Goal: Use online tool/utility: Utilize a website feature to perform a specific function

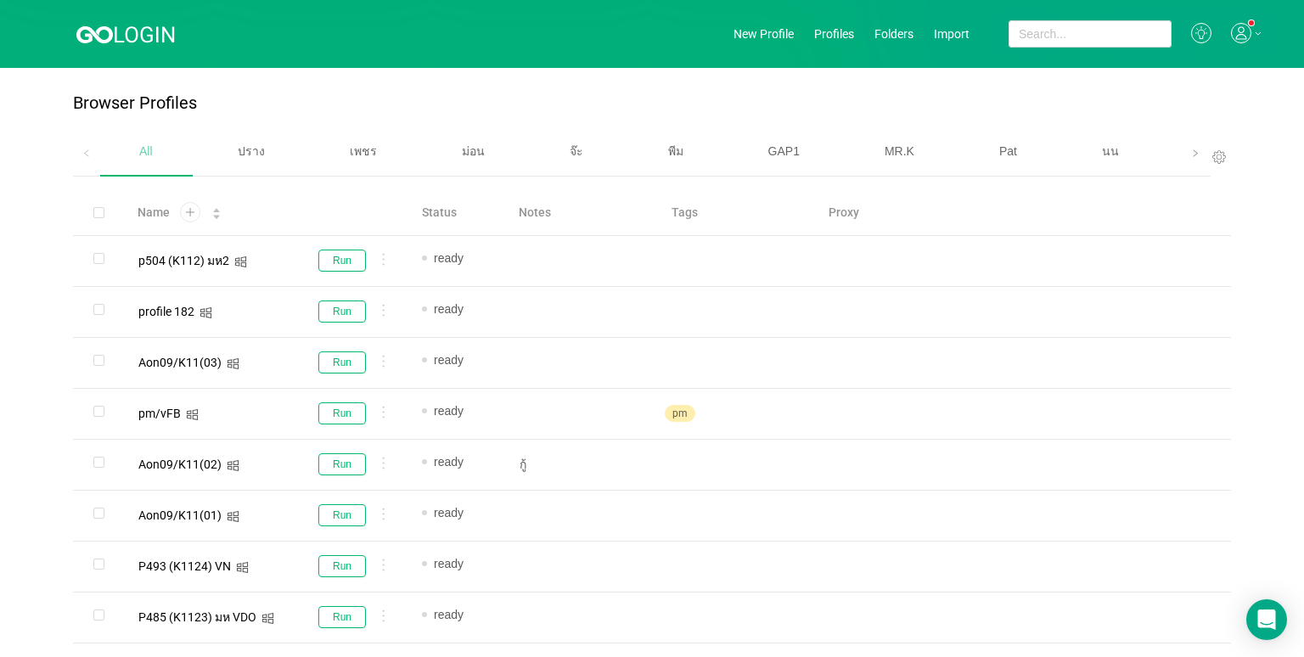
click at [1167, 159] on div "เบนซ์" at bounding box center [1218, 151] width 107 height 43
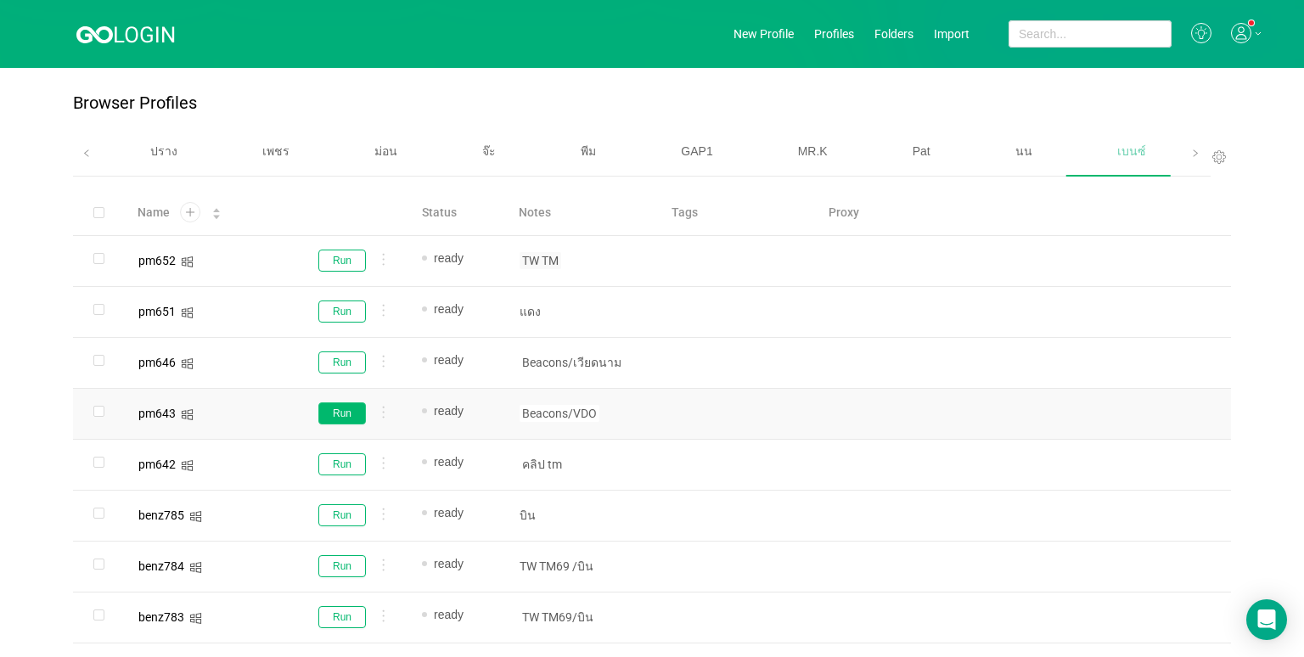
click at [352, 413] on button "Run" at bounding box center [342, 413] width 48 height 22
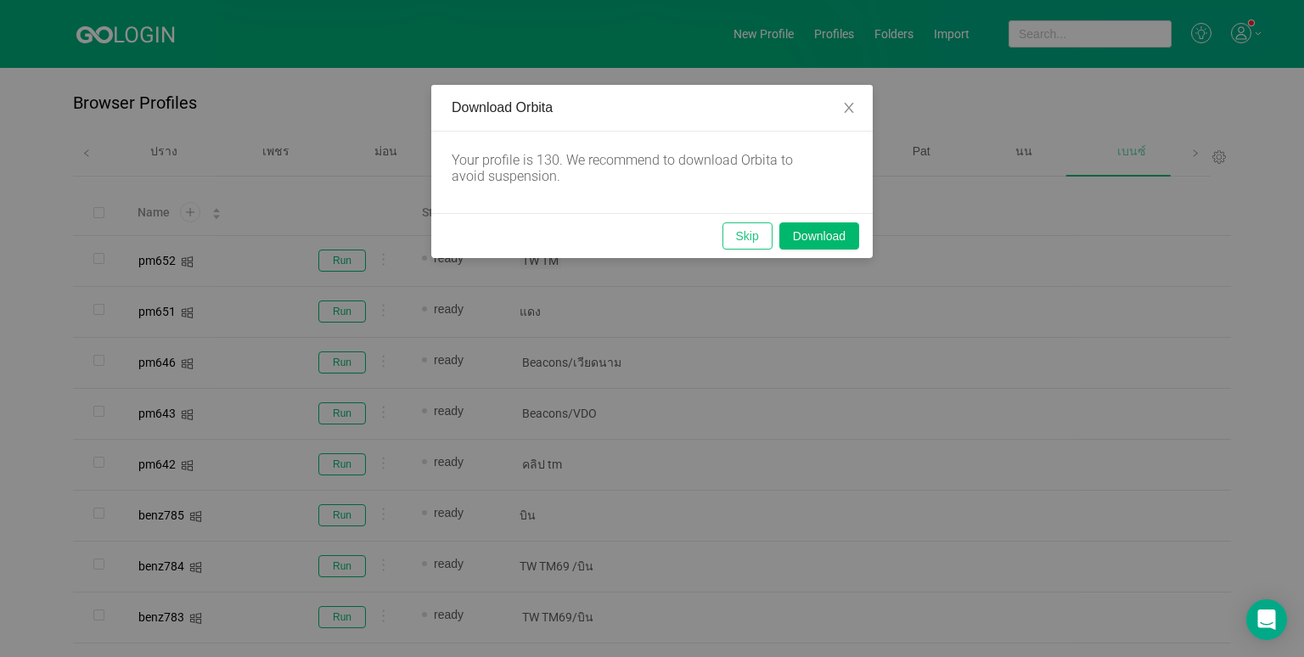
click at [738, 232] on button "Skip" at bounding box center [748, 235] width 50 height 27
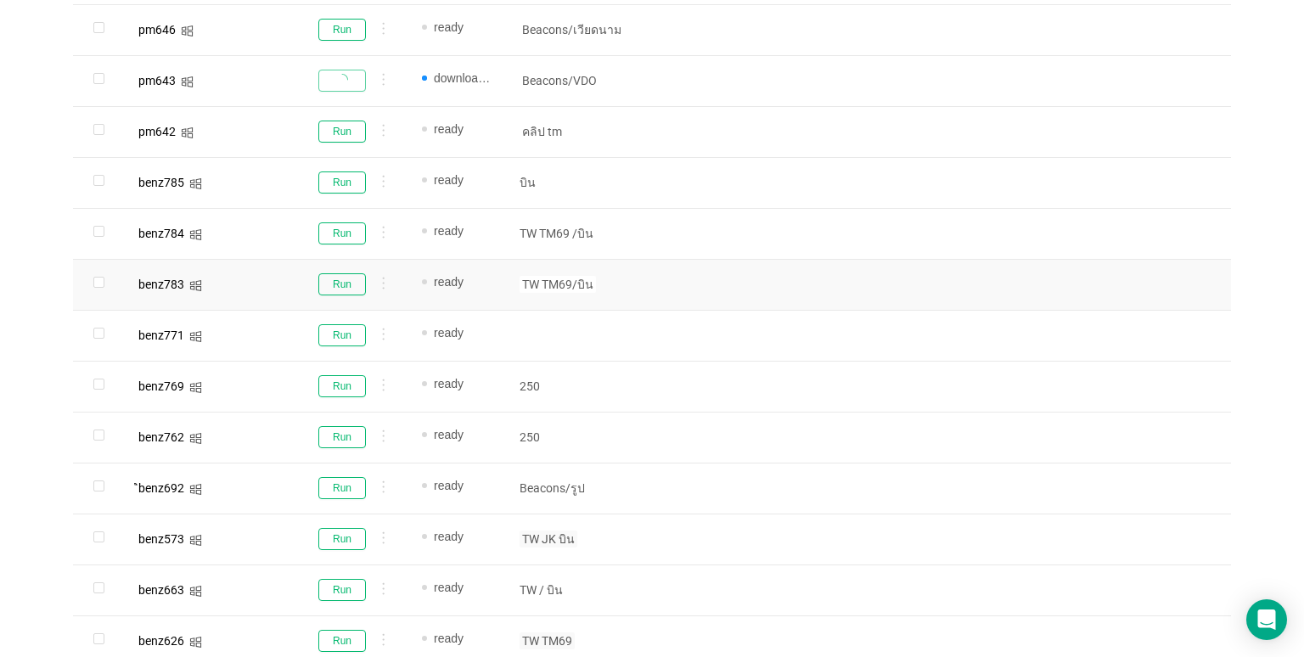
scroll to position [340, 0]
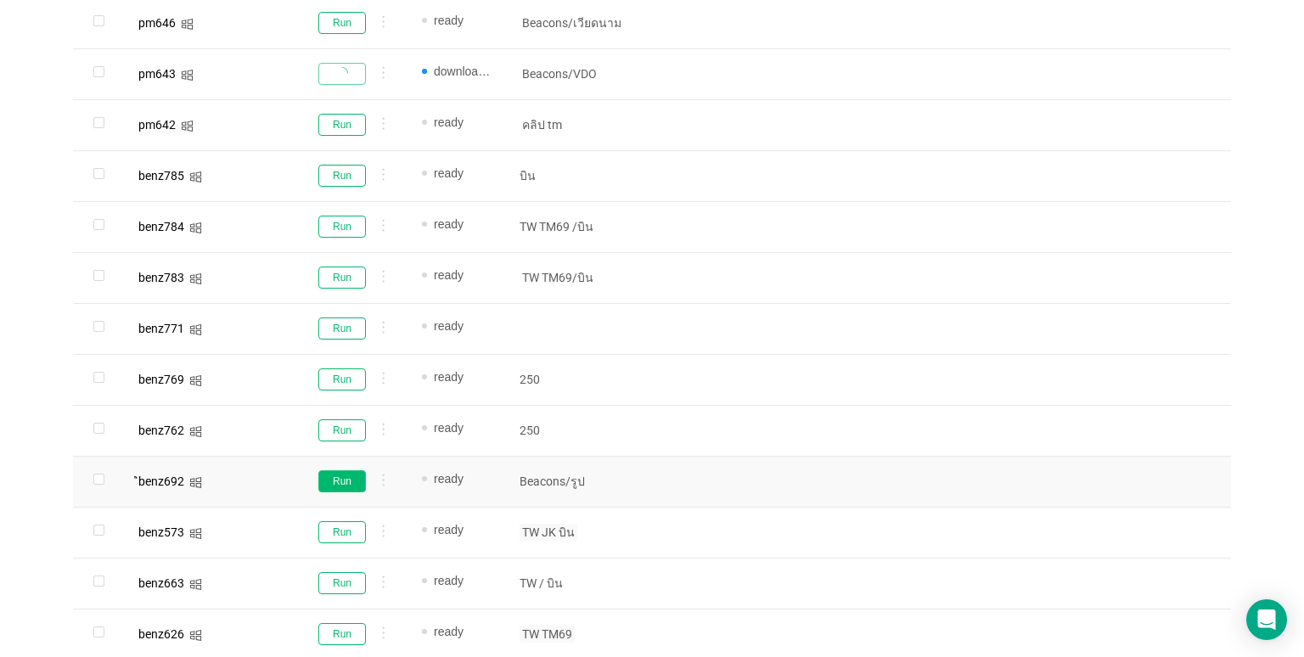
click at [329, 472] on button "Run" at bounding box center [342, 481] width 48 height 22
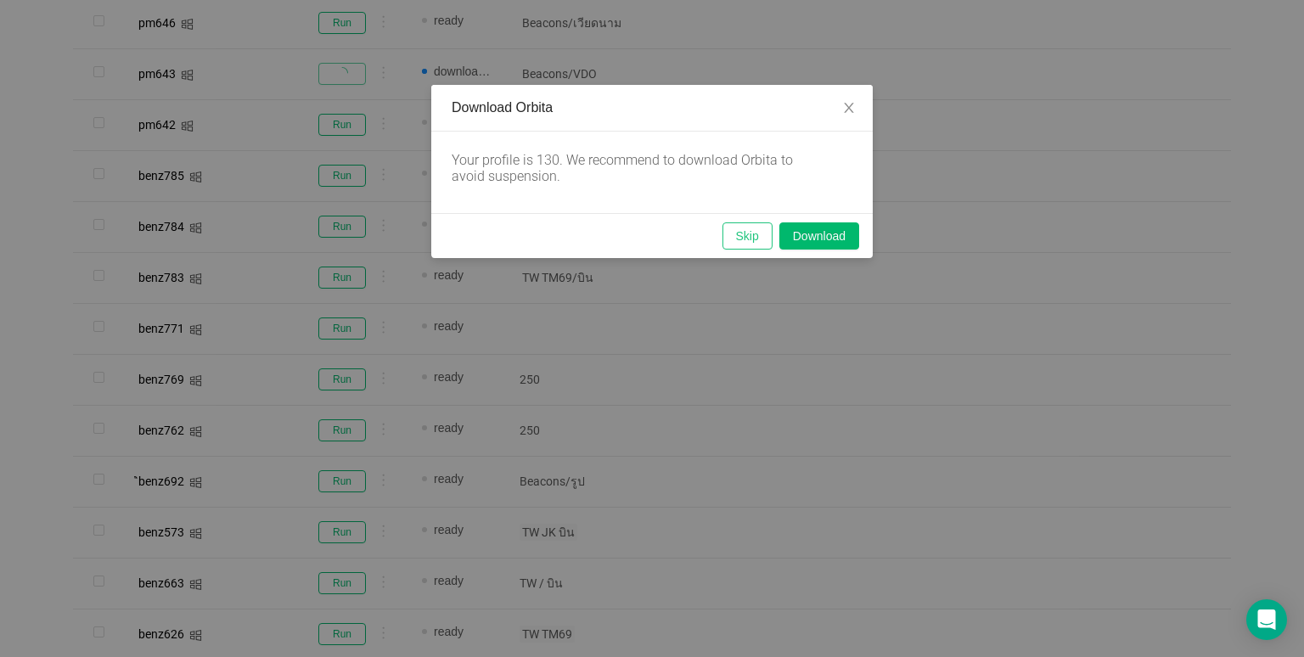
click at [747, 239] on button "Skip" at bounding box center [748, 235] width 50 height 27
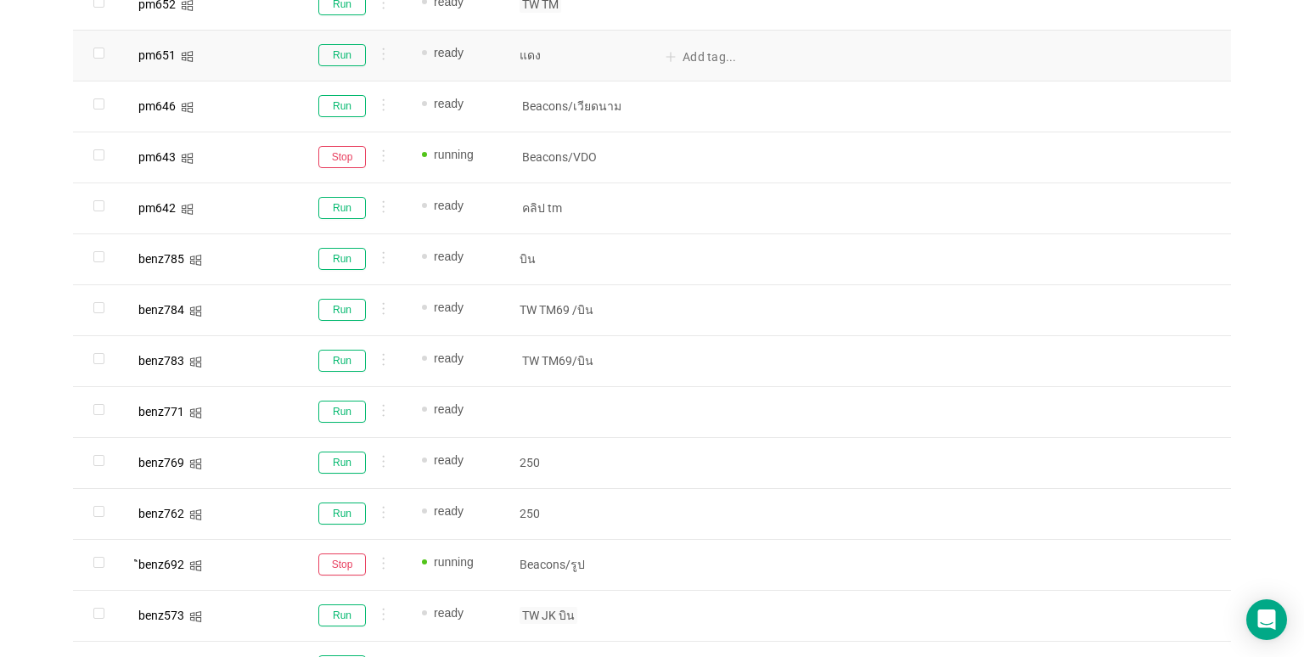
scroll to position [0, 0]
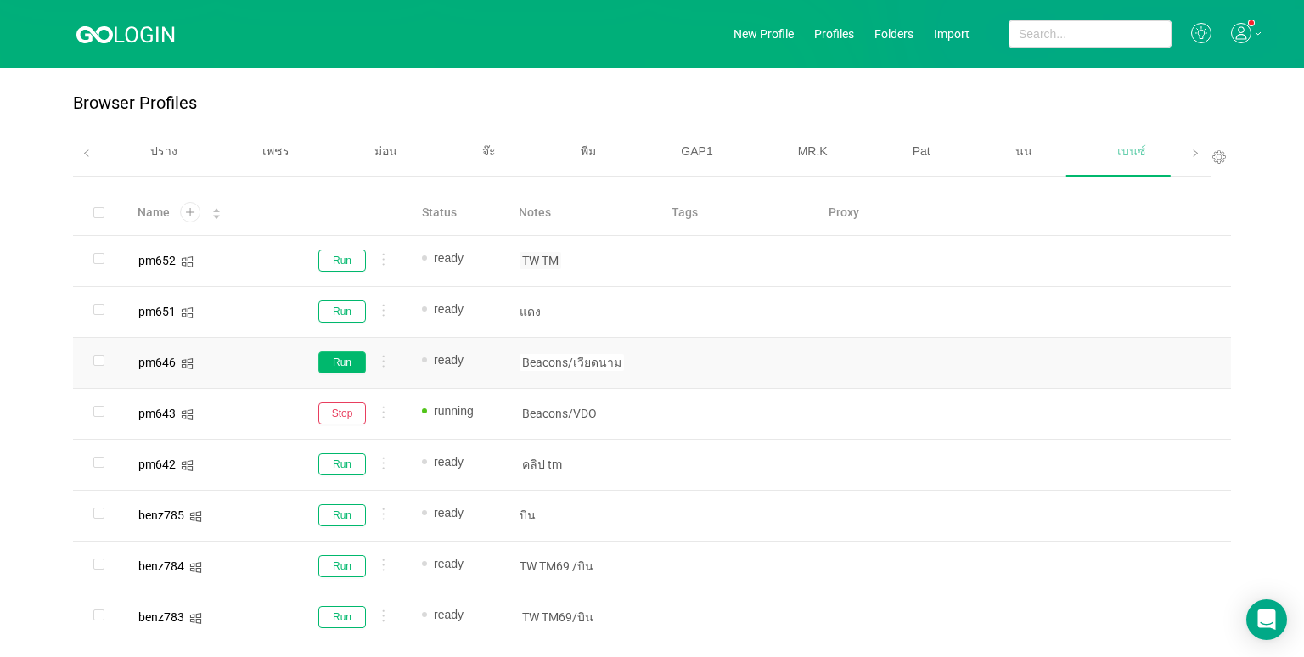
click at [343, 370] on button "Run" at bounding box center [342, 363] width 48 height 22
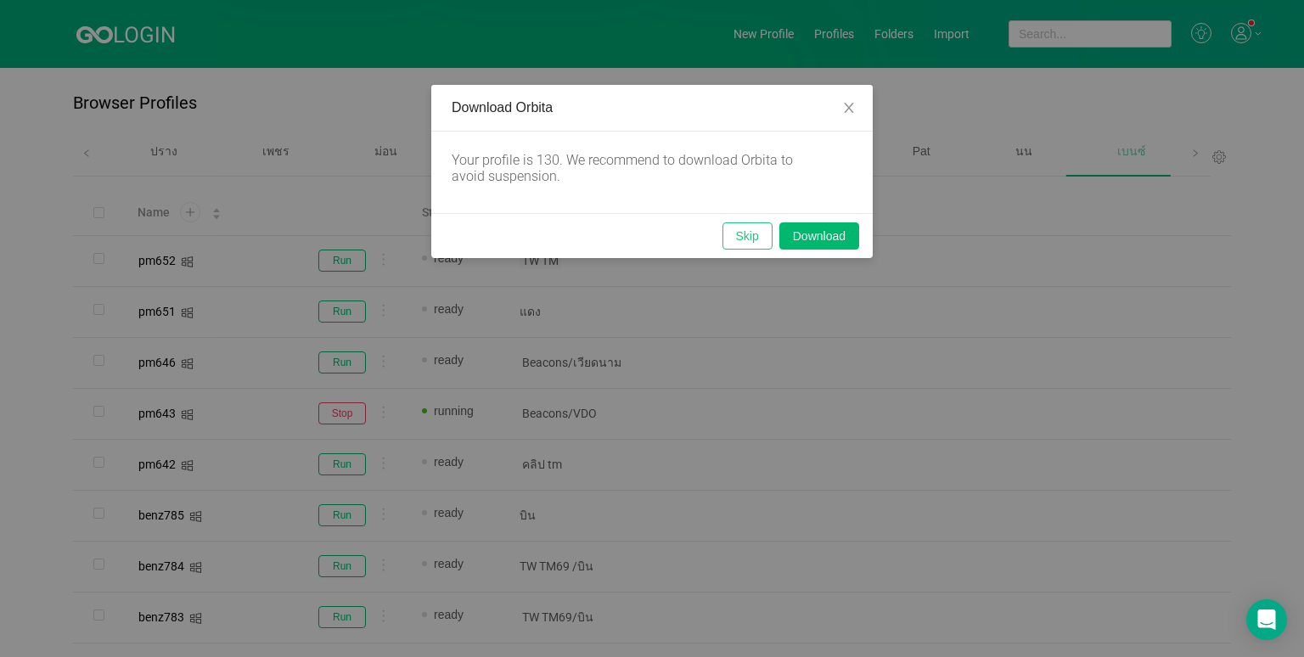
click at [750, 240] on button "Skip" at bounding box center [748, 235] width 50 height 27
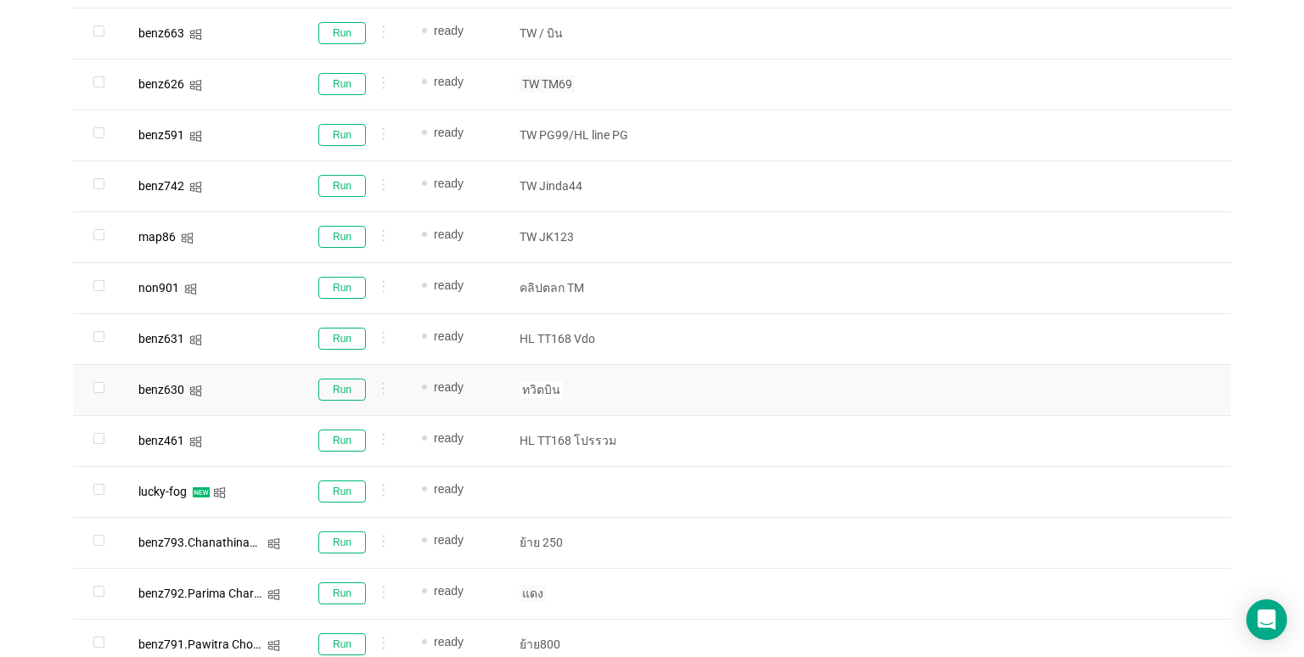
scroll to position [865, 0]
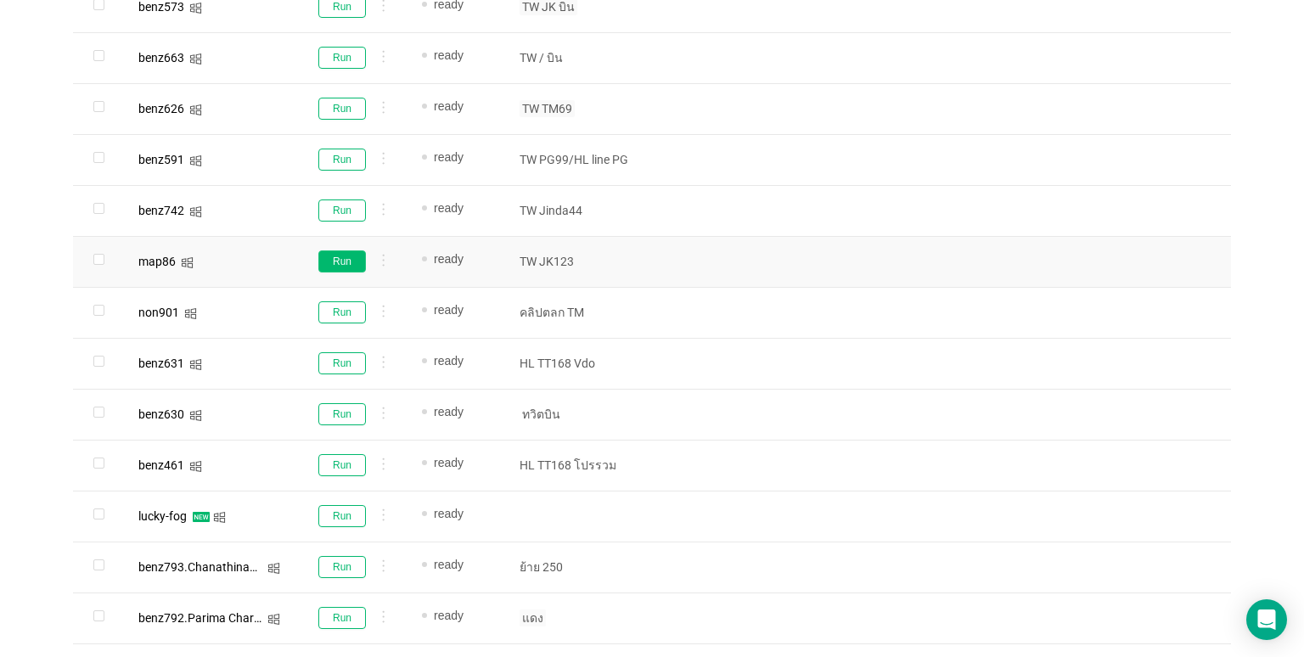
click at [329, 261] on button "Run" at bounding box center [342, 262] width 48 height 22
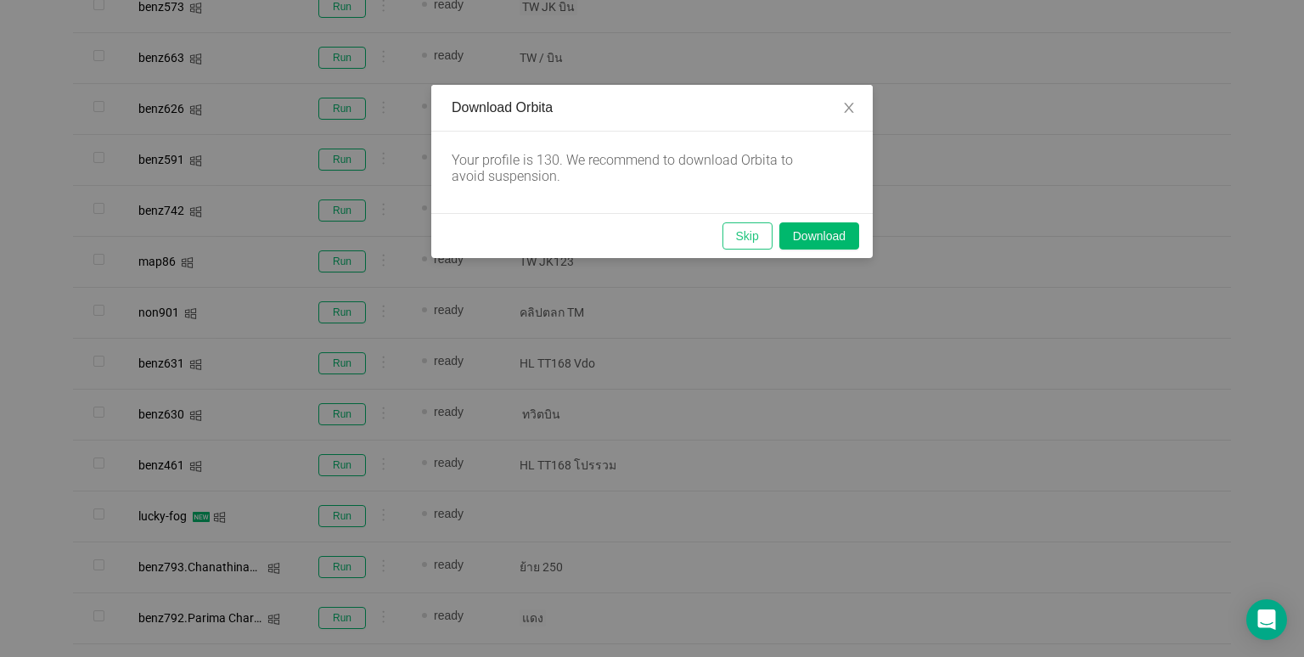
click at [759, 226] on button "Skip" at bounding box center [748, 235] width 50 height 27
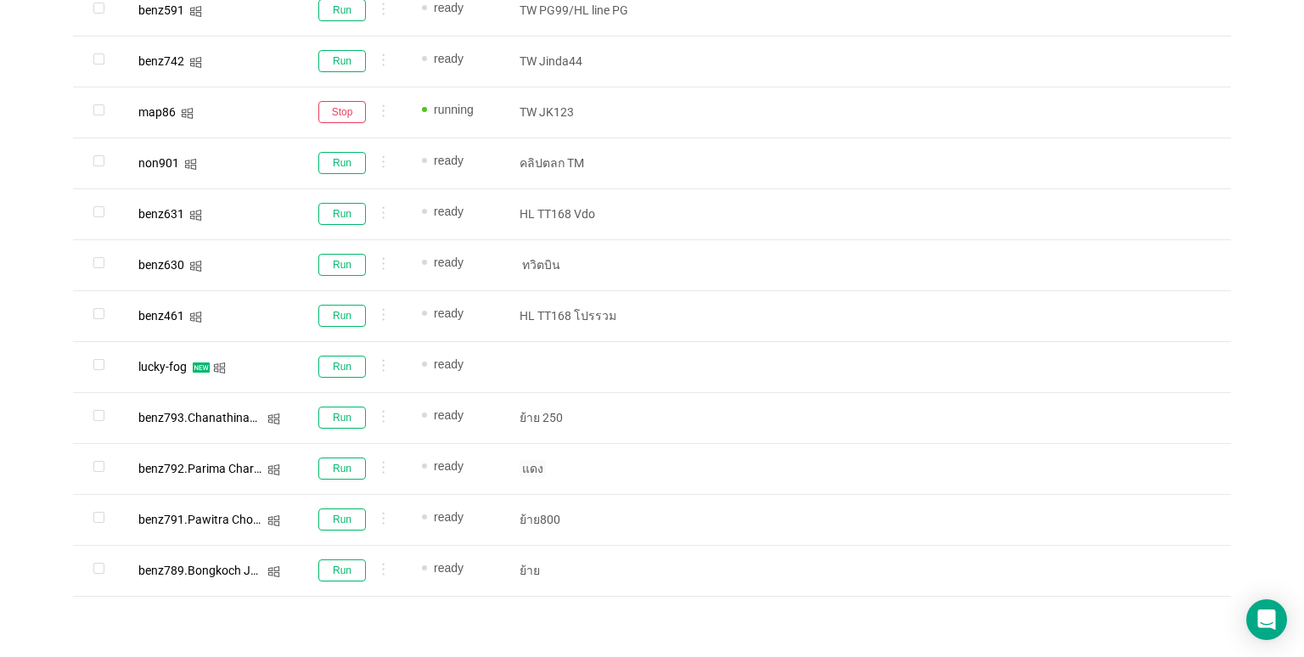
scroll to position [1035, 0]
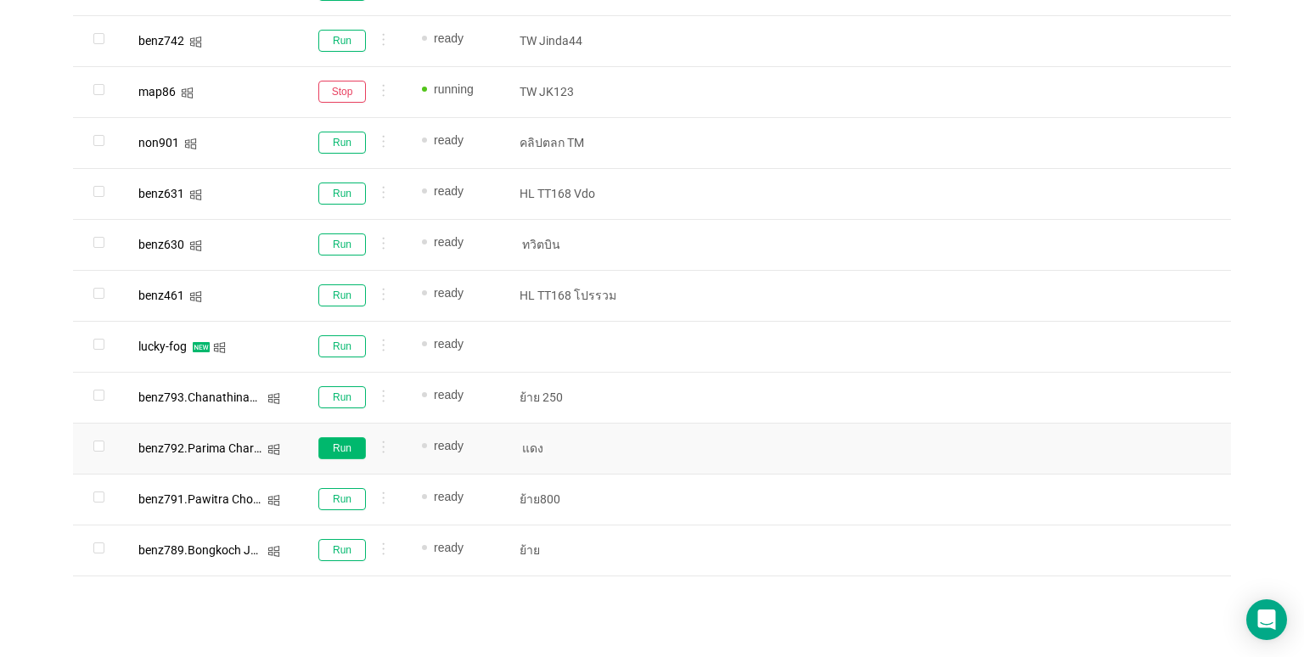
click at [340, 441] on button "Run" at bounding box center [342, 448] width 48 height 22
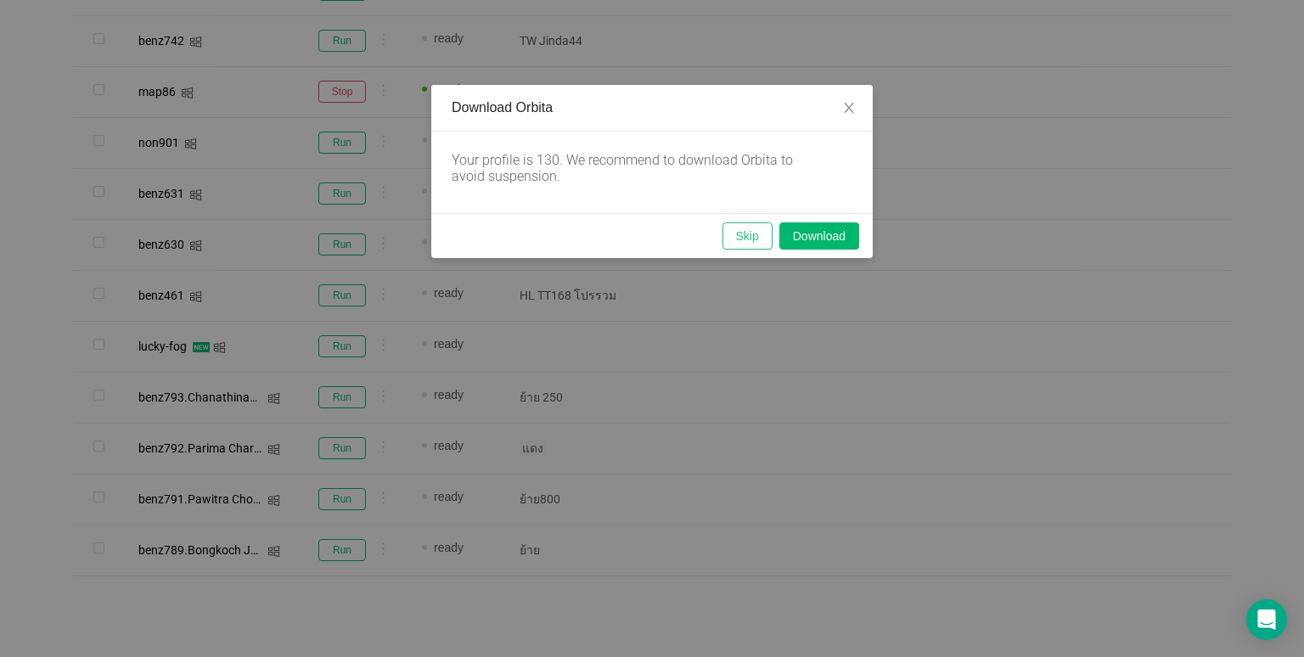
click at [740, 234] on button "Skip" at bounding box center [748, 235] width 50 height 27
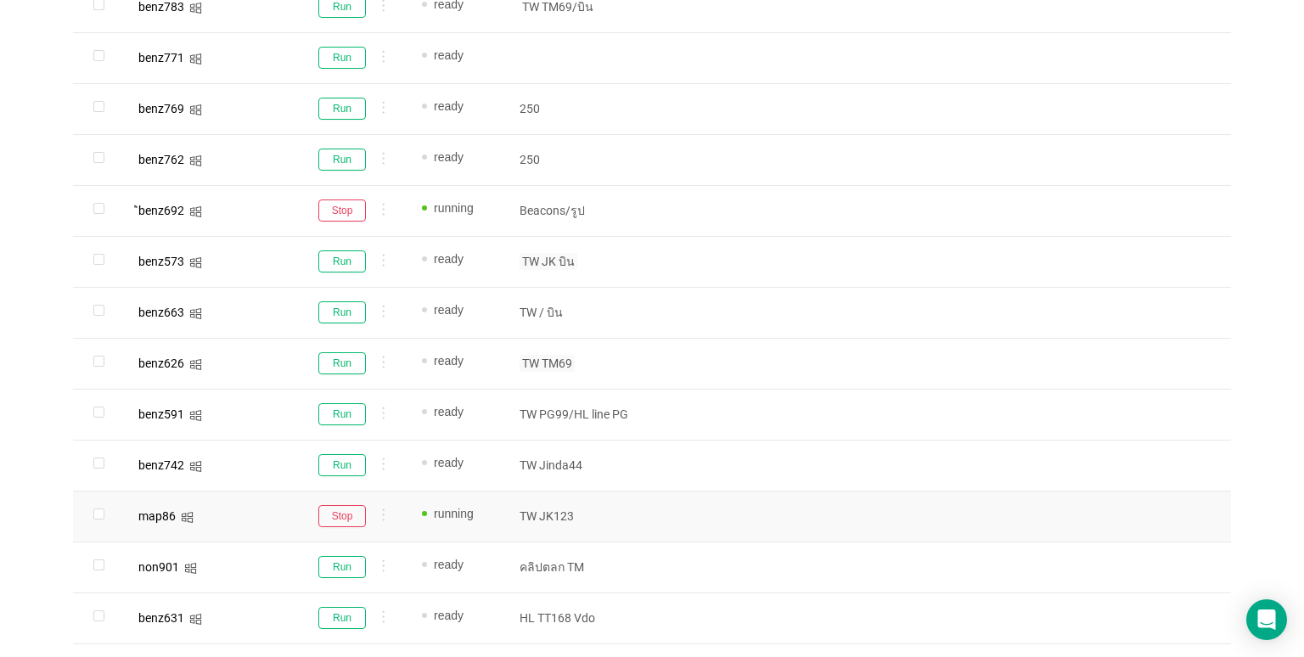
scroll to position [526, 0]
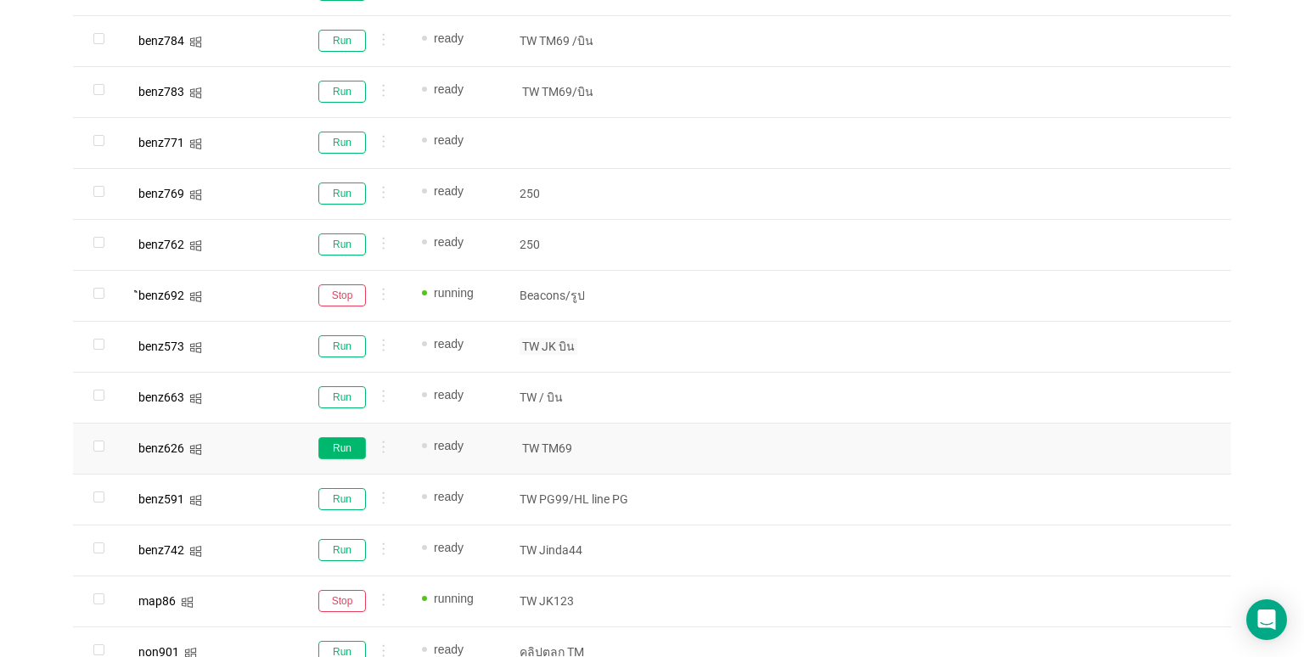
click at [360, 439] on button "Run" at bounding box center [342, 448] width 48 height 22
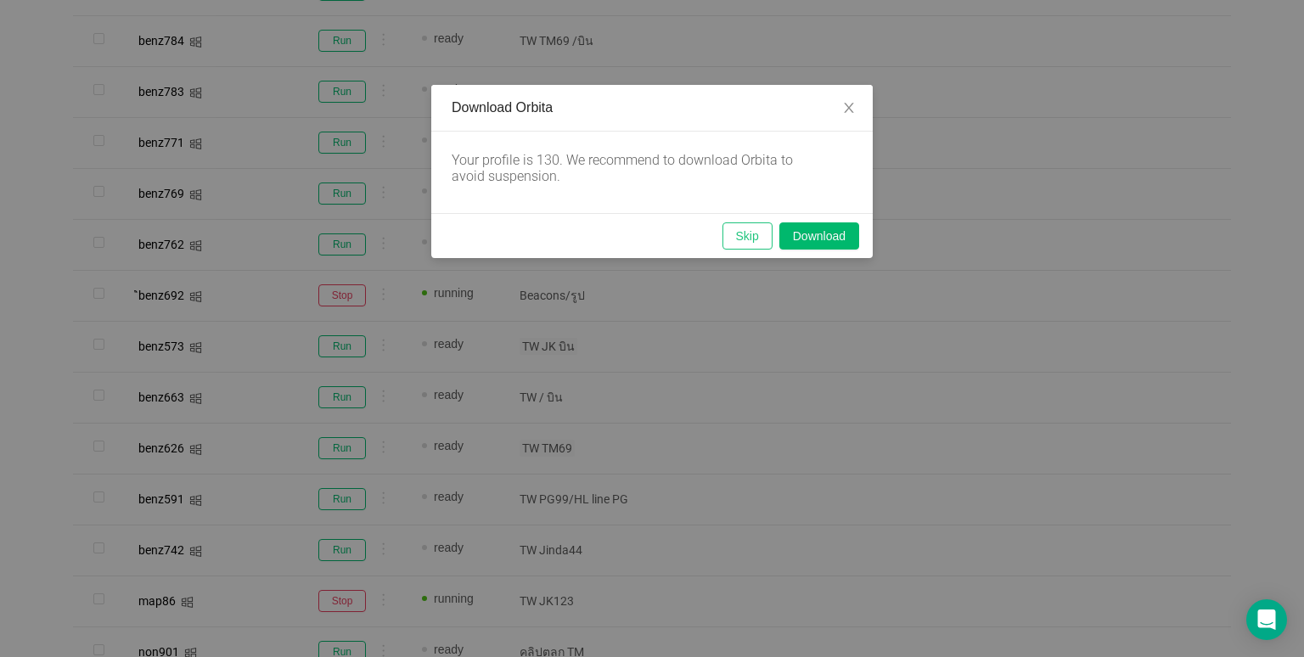
click at [742, 231] on button "Skip" at bounding box center [748, 235] width 50 height 27
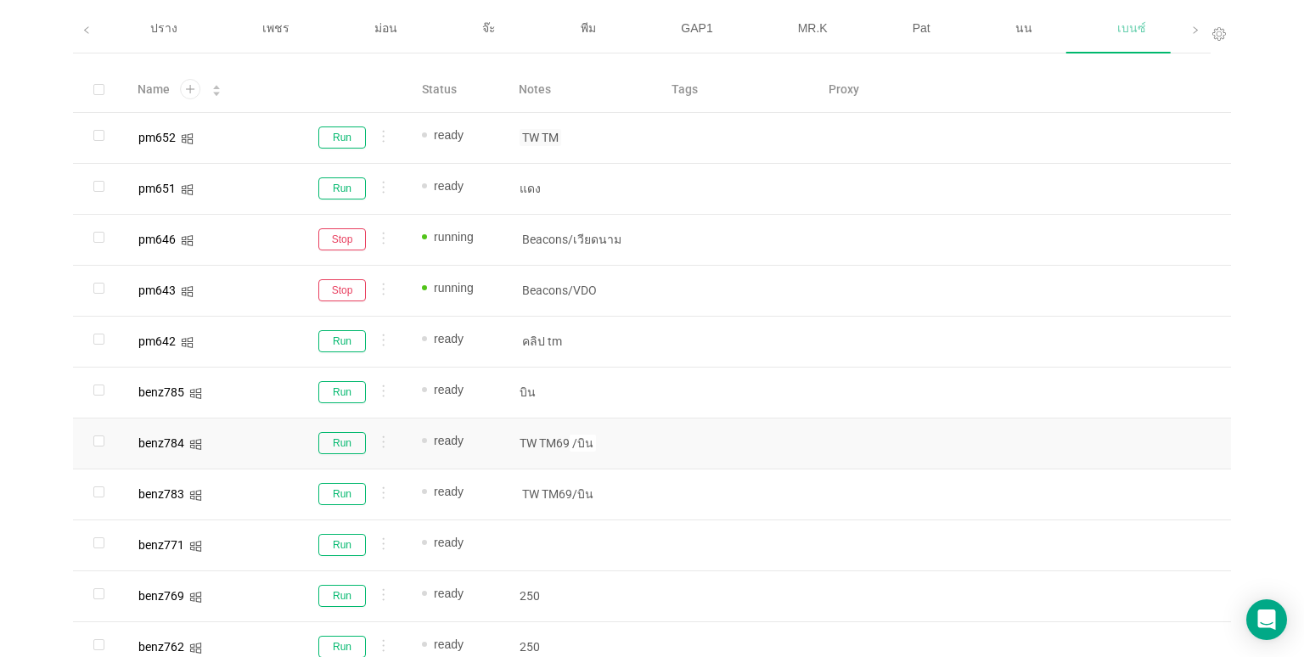
scroll to position [101, 0]
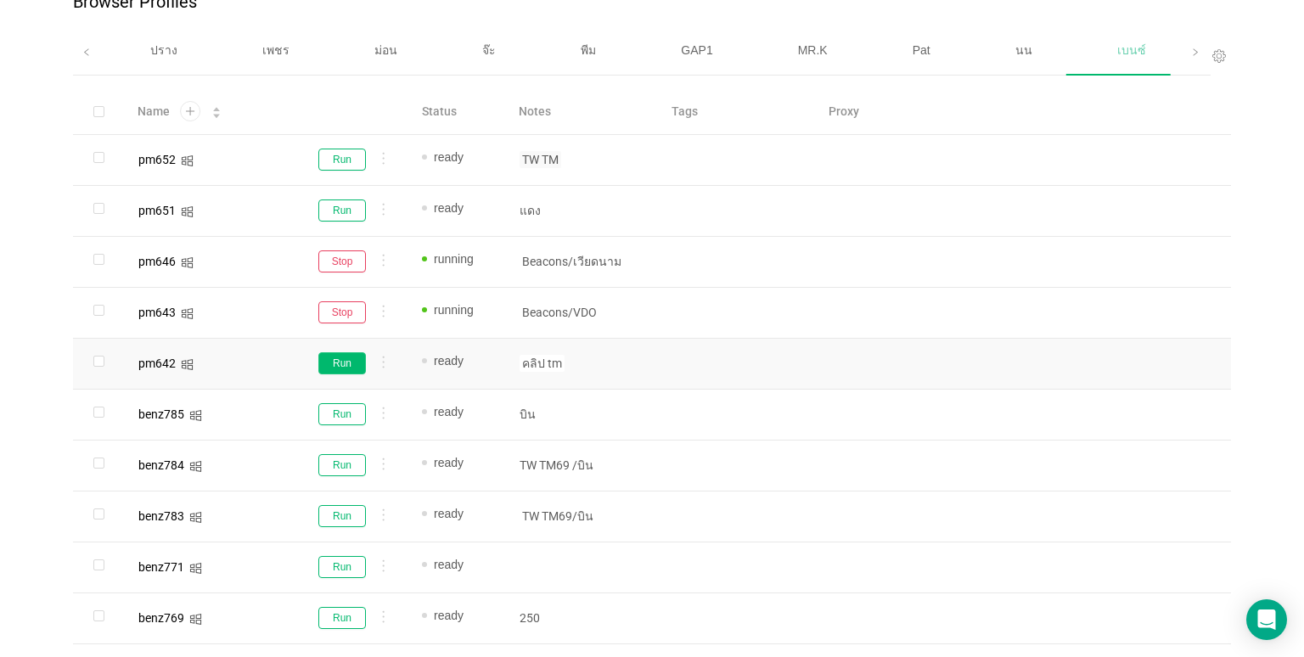
click at [333, 372] on button "Run" at bounding box center [342, 363] width 48 height 22
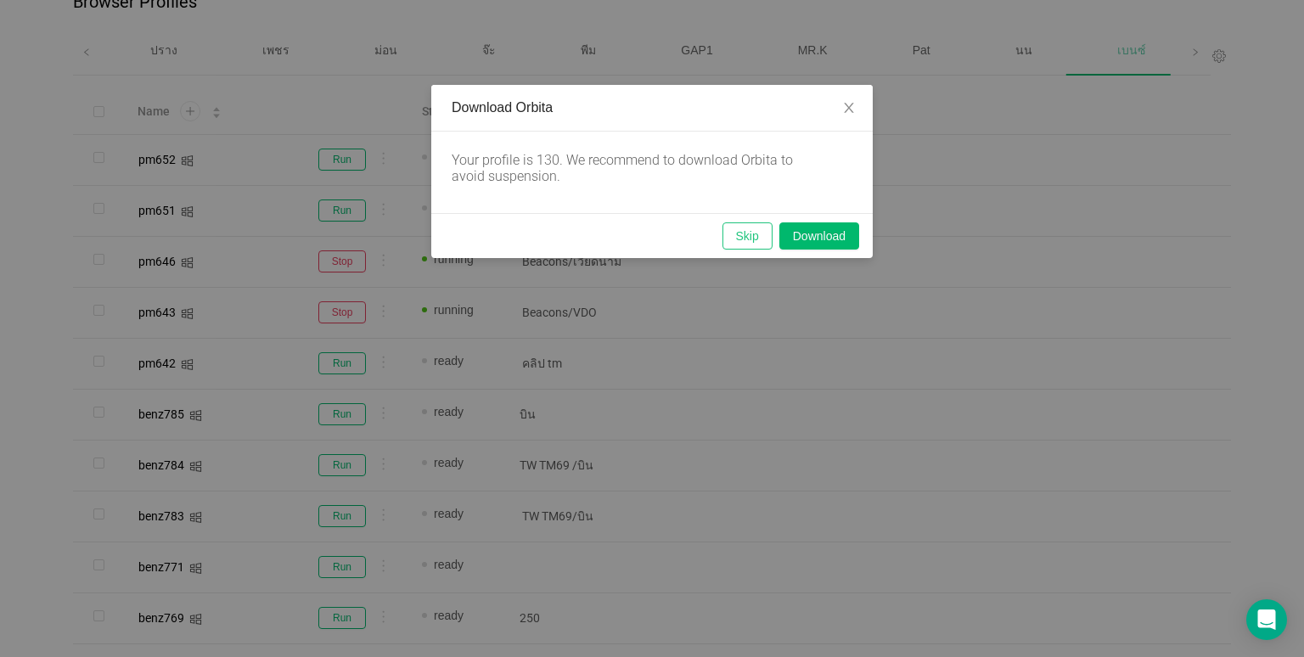
drag, startPoint x: 750, startPoint y: 236, endPoint x: 798, endPoint y: 442, distance: 211.1
click at [750, 236] on button "Skip" at bounding box center [748, 235] width 50 height 27
